Goal: Task Accomplishment & Management: Complete application form

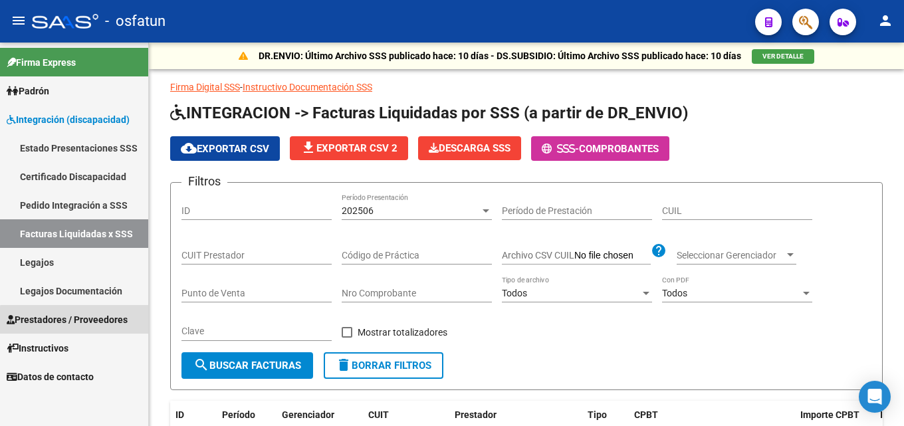
click at [87, 322] on span "Prestadores / Proveedores" at bounding box center [67, 319] width 121 height 15
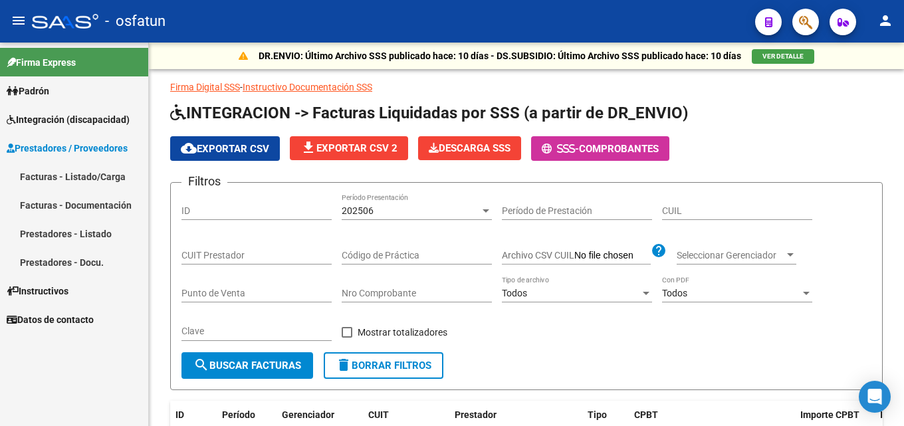
click at [97, 152] on span "Prestadores / Proveedores" at bounding box center [67, 148] width 121 height 15
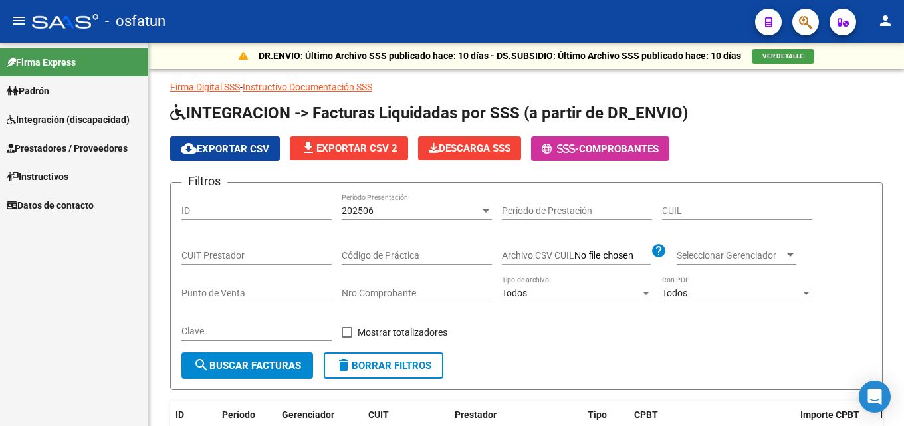
click at [96, 143] on span "Prestadores / Proveedores" at bounding box center [67, 148] width 121 height 15
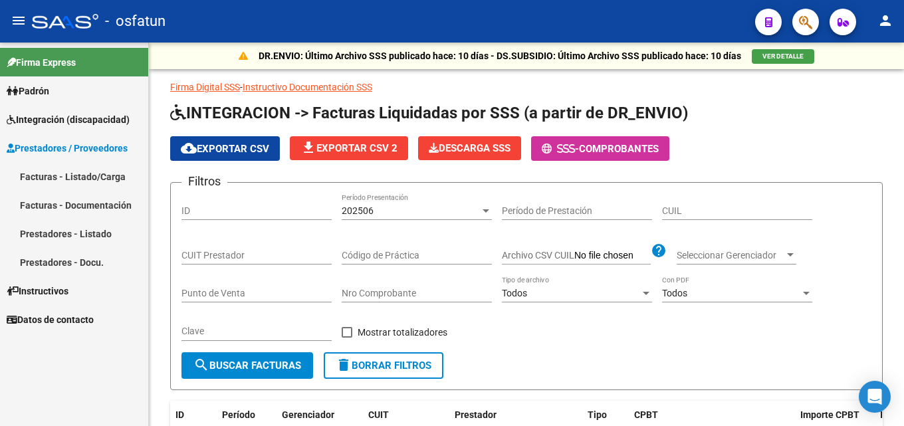
click at [91, 181] on link "Facturas - Listado/Carga" at bounding box center [74, 176] width 148 height 29
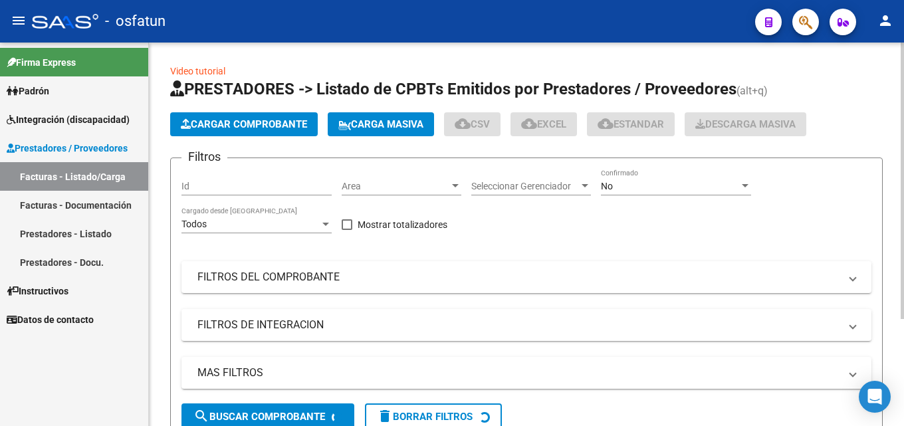
click at [285, 118] on span "Cargar Comprobante" at bounding box center [244, 124] width 126 height 12
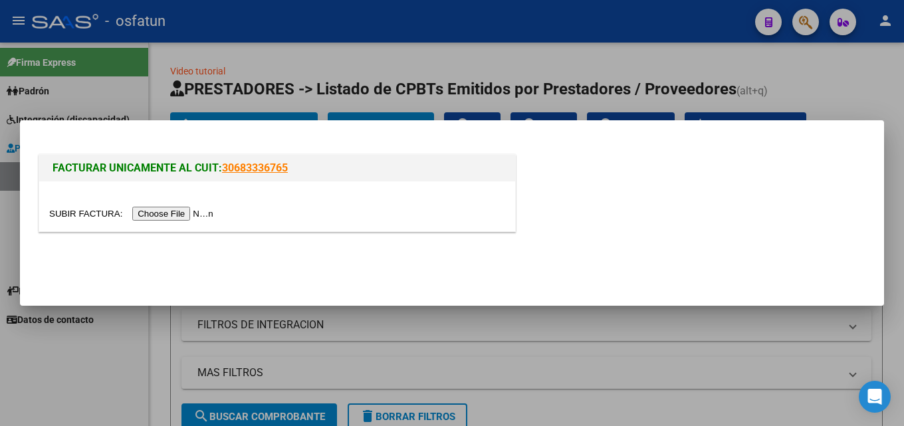
click at [185, 211] on input "file" at bounding box center [133, 214] width 168 height 14
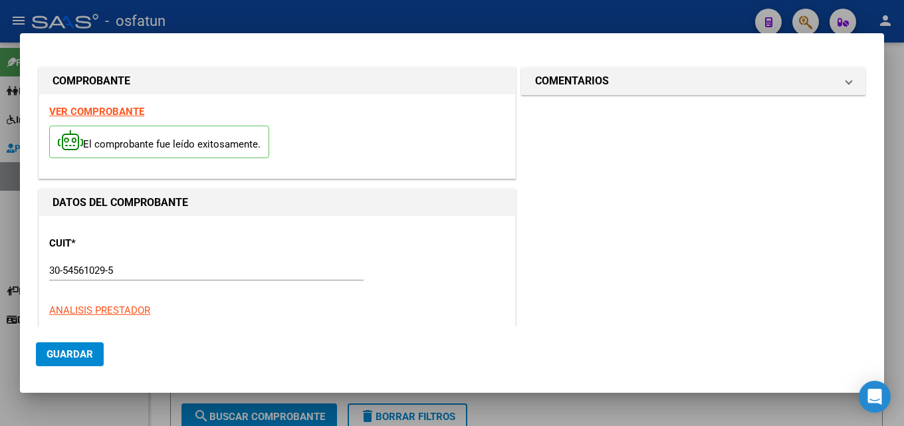
type input "$ 729.225,79"
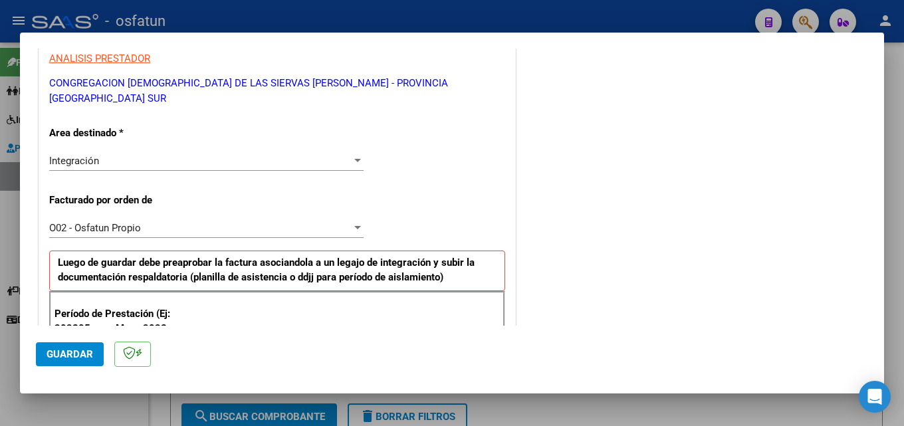
scroll to position [332, 0]
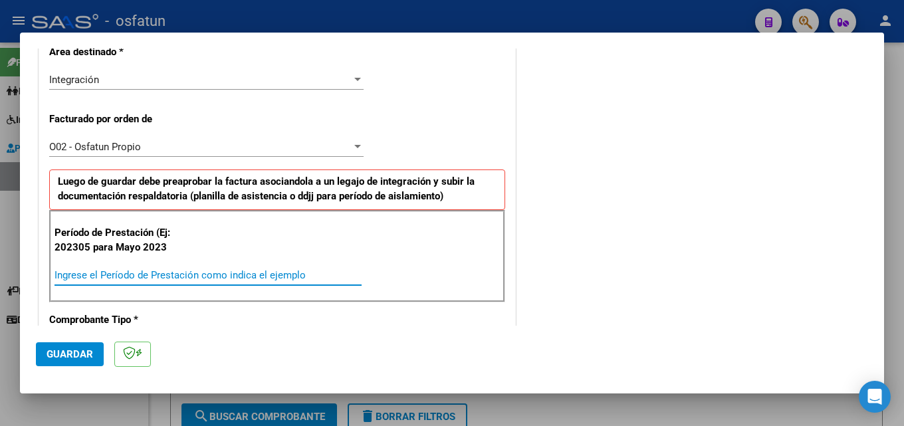
click at [189, 269] on input "Ingrese el Período de Prestación como indica el ejemplo" at bounding box center [208, 275] width 307 height 12
type input "202507"
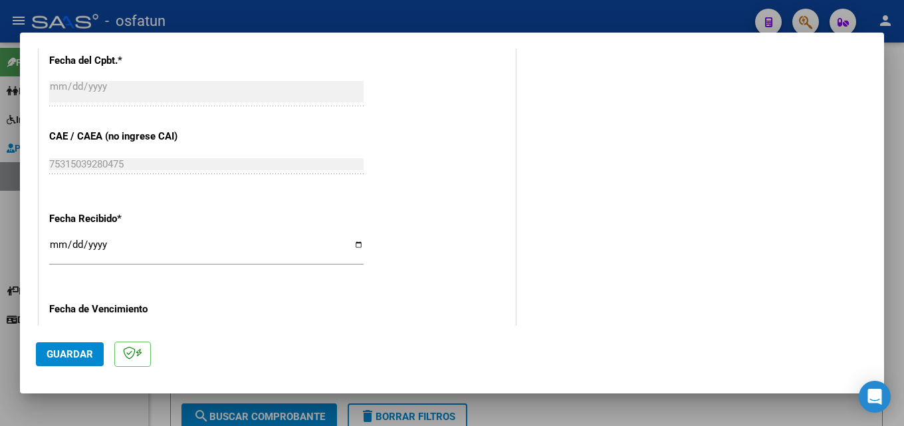
scroll to position [864, 0]
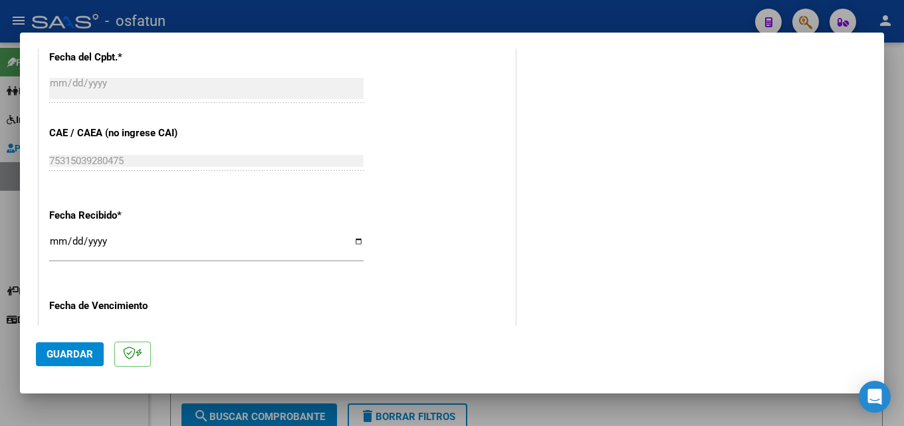
click at [74, 349] on span "Guardar" at bounding box center [70, 354] width 47 height 12
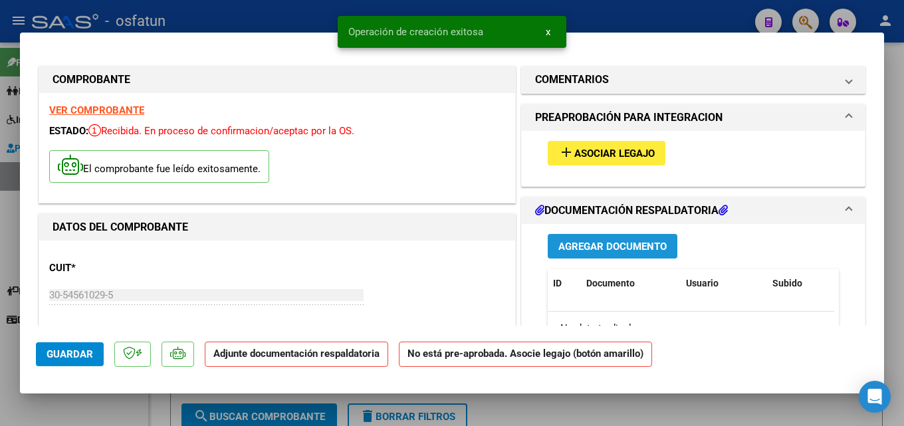
click at [642, 244] on span "Agregar Documento" at bounding box center [612, 247] width 108 height 12
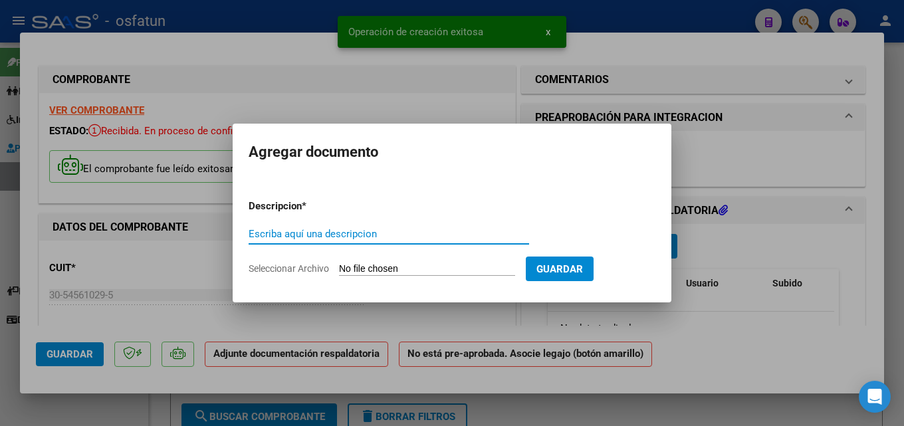
click at [321, 237] on input "Escriba aquí una descripcion" at bounding box center [389, 234] width 281 height 12
type input "asistencia"
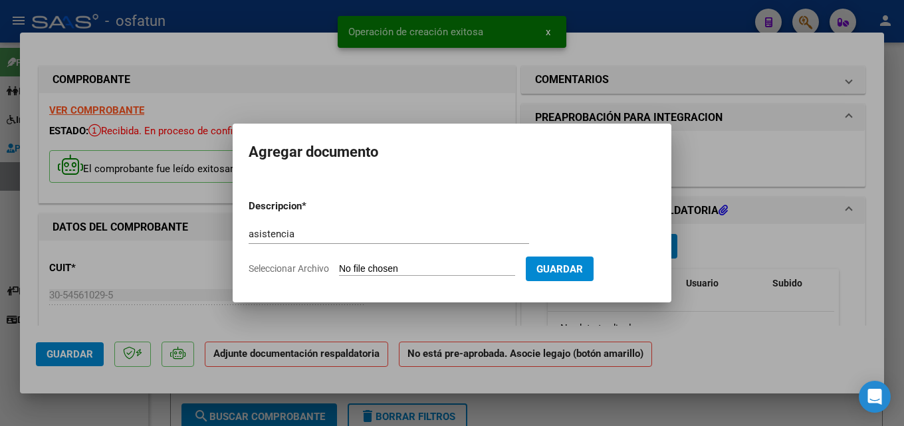
click at [381, 270] on input "Seleccionar Archivo" at bounding box center [427, 269] width 176 height 13
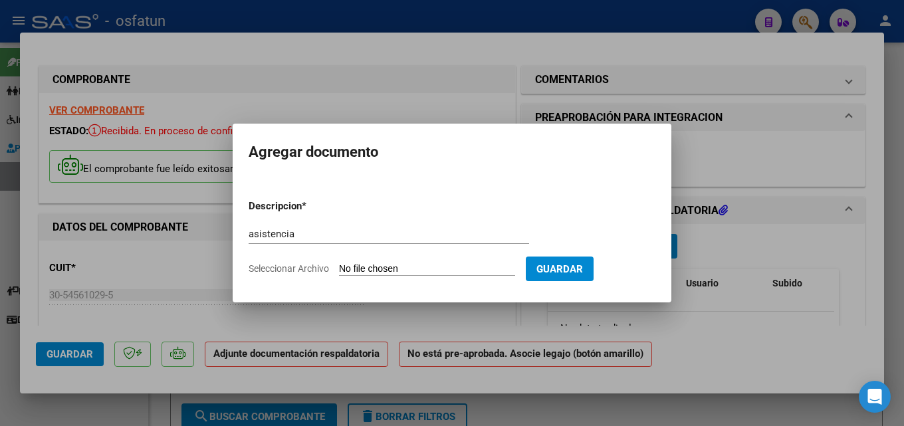
type input "C:\fakepath\[PERSON_NAME] asistencia_ julio.pdf"
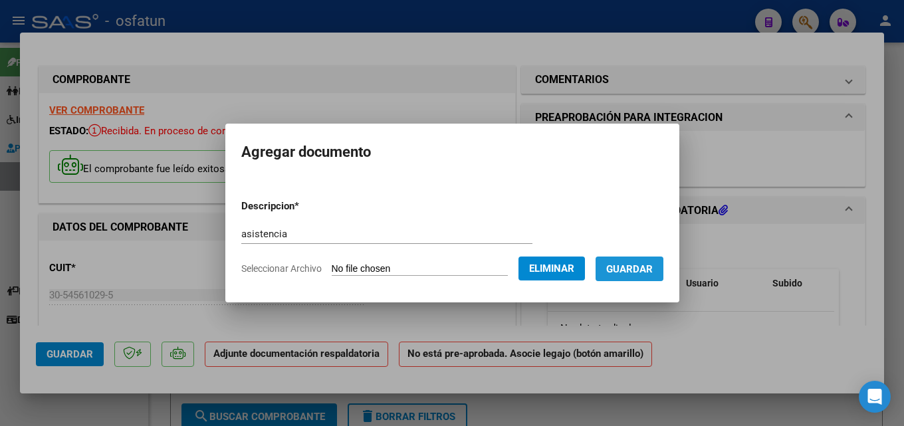
click at [648, 272] on span "Guardar" at bounding box center [629, 269] width 47 height 12
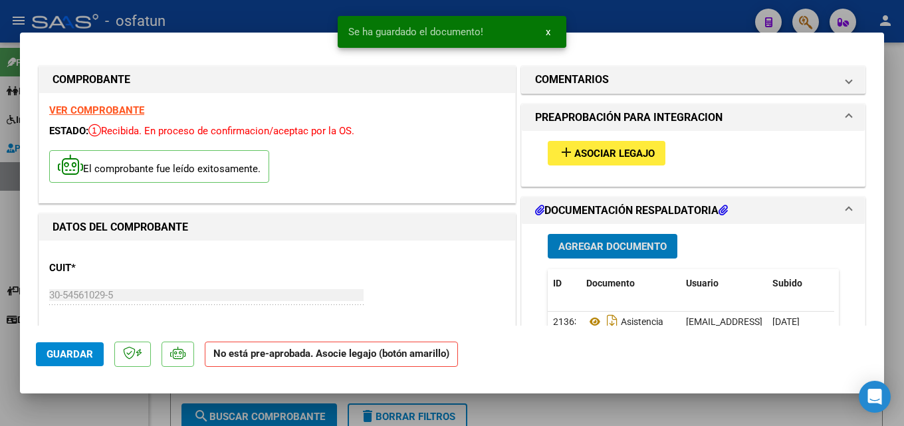
click at [600, 253] on button "Agregar Documento" at bounding box center [613, 246] width 130 height 25
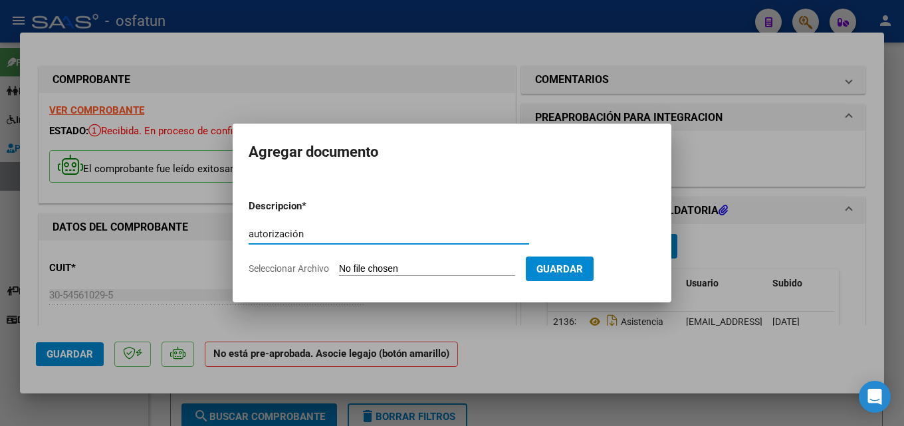
type input "autorización"
click at [404, 271] on input "Seleccionar Archivo" at bounding box center [427, 269] width 176 height 13
type input "C:\fakepath\[PERSON_NAME] AUTORIZACION.pdf"
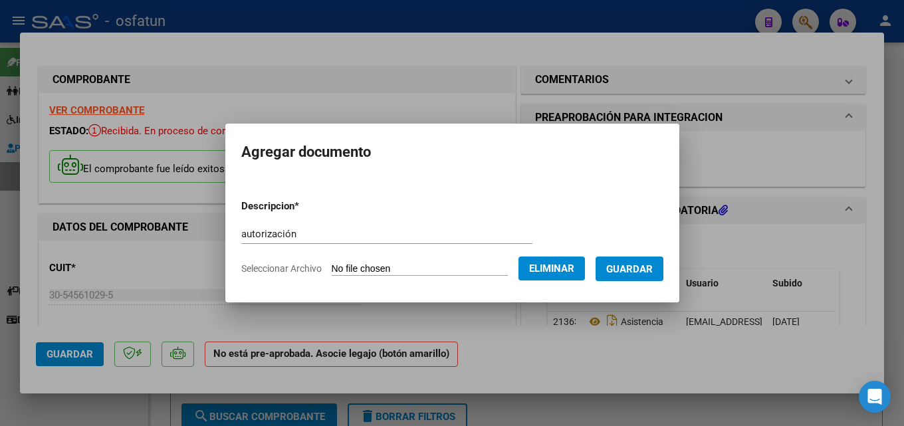
click at [630, 271] on span "Guardar" at bounding box center [629, 269] width 47 height 12
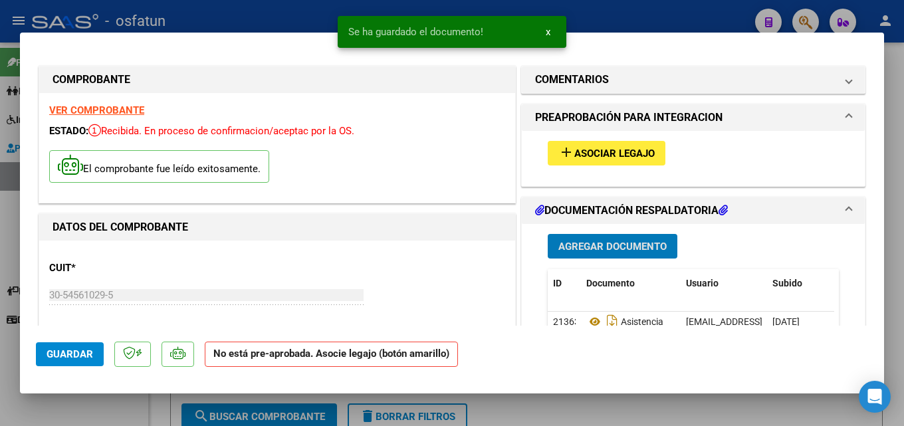
click at [621, 251] on span "Agregar Documento" at bounding box center [612, 247] width 108 height 12
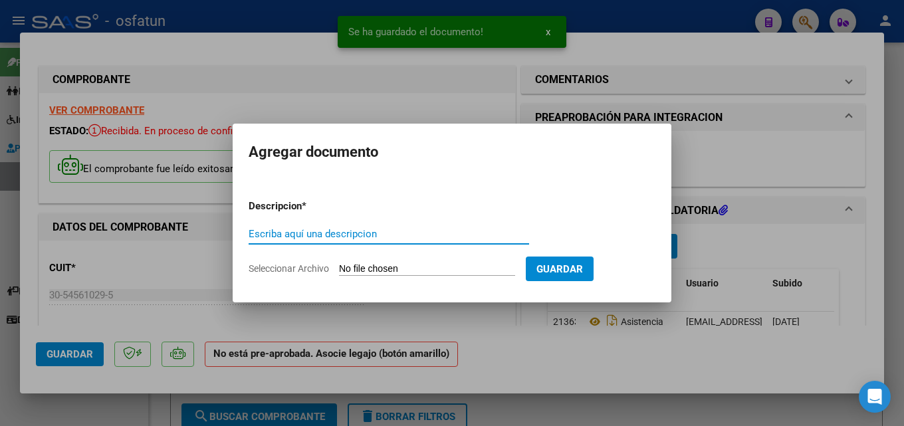
click at [359, 231] on input "Escriba aquí una descripcion" at bounding box center [389, 234] width 281 height 12
type input "informe"
click at [377, 273] on input "Seleccionar Archivo" at bounding box center [427, 269] width 176 height 13
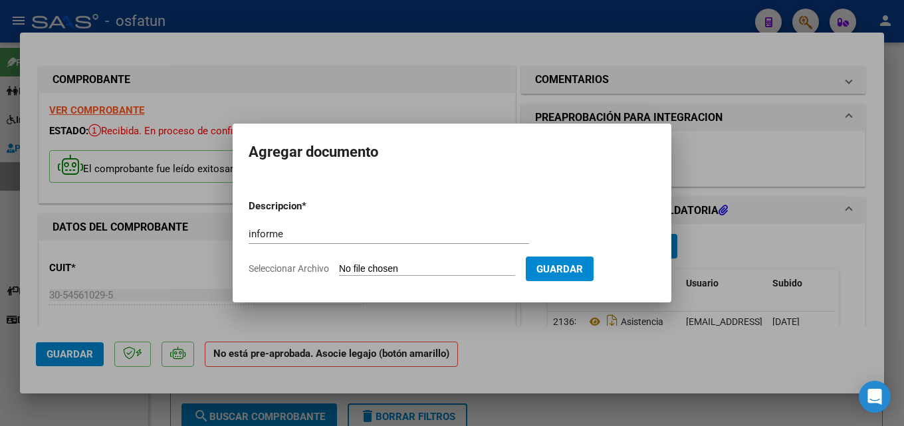
type input "C:\fakepath\[PERSON_NAME] informe [PERSON_NAME].pdf"
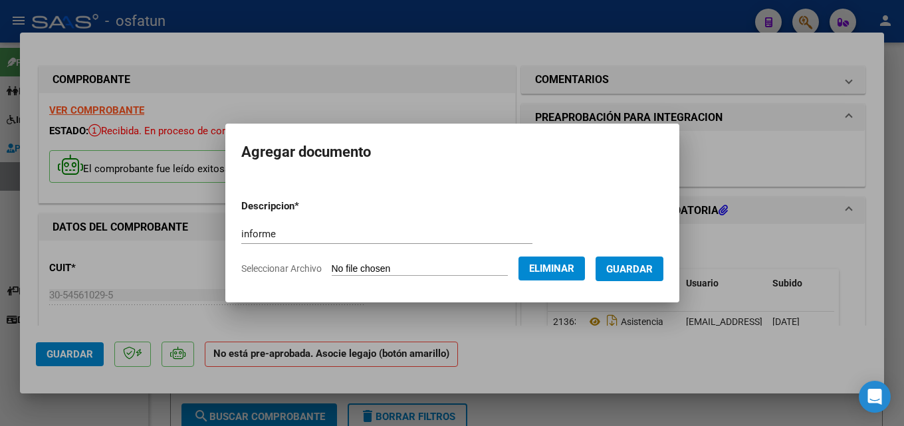
click at [653, 269] on span "Guardar" at bounding box center [629, 269] width 47 height 12
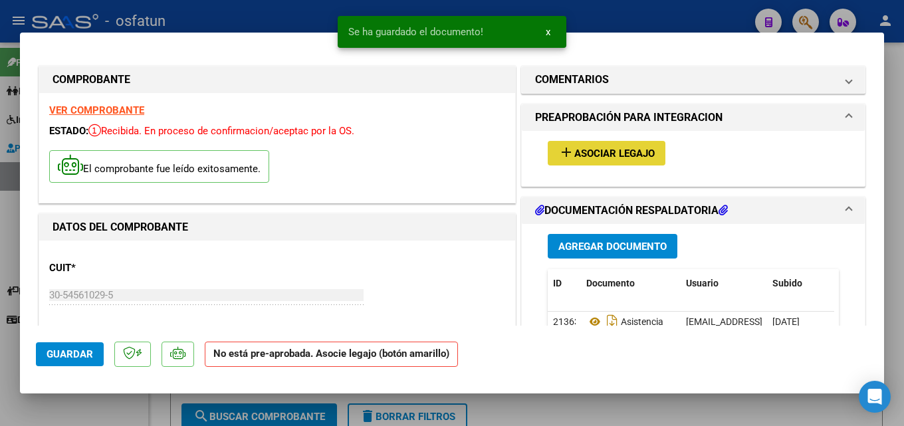
click at [619, 152] on span "Asociar Legajo" at bounding box center [614, 154] width 80 height 12
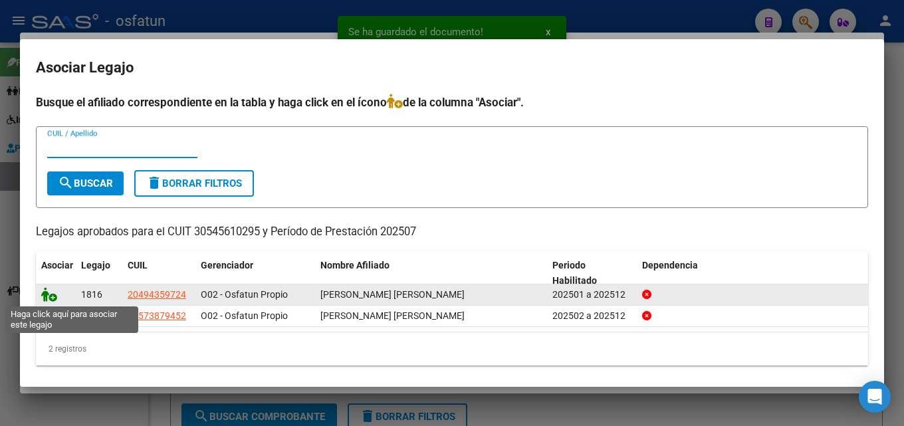
click at [45, 292] on icon at bounding box center [49, 294] width 16 height 15
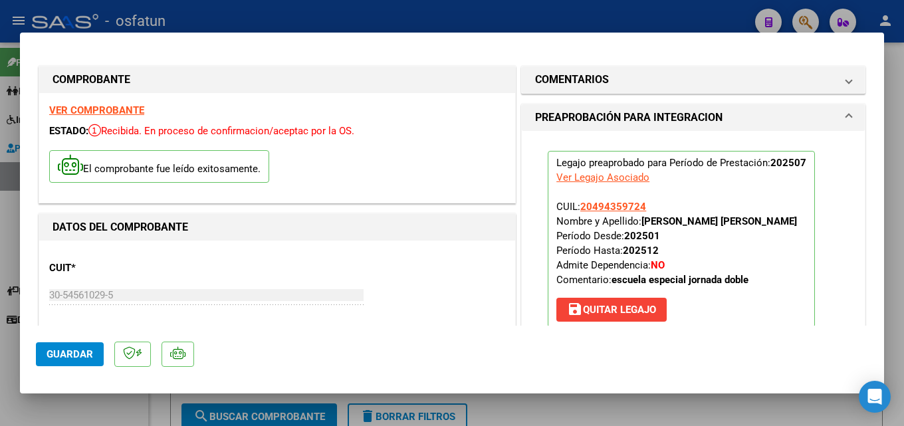
click at [73, 352] on span "Guardar" at bounding box center [70, 354] width 47 height 12
click at [651, 17] on div at bounding box center [452, 213] width 904 height 426
type input "$ 0,00"
